Goal: Contribute content

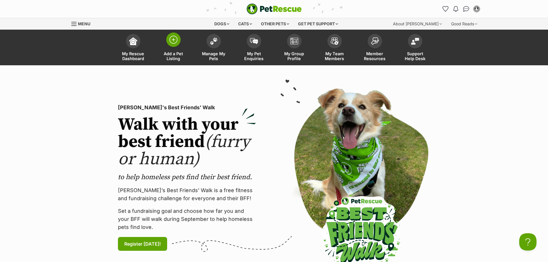
click at [167, 39] on span at bounding box center [173, 40] width 14 height 14
click at [172, 41] on img at bounding box center [173, 40] width 8 height 8
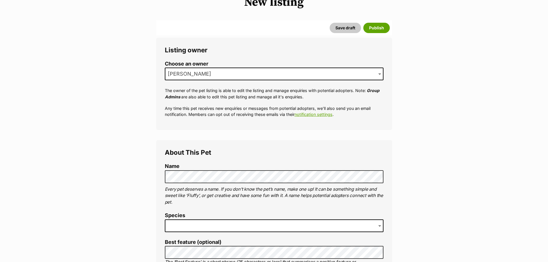
scroll to position [173, 0]
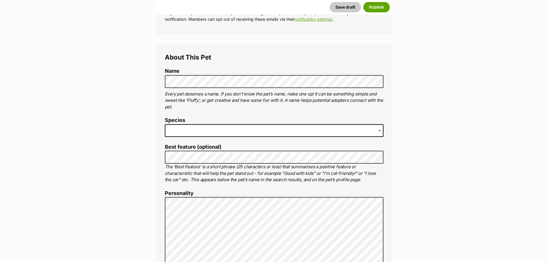
click at [190, 127] on span at bounding box center [274, 130] width 219 height 13
